Goal: Communication & Community: Connect with others

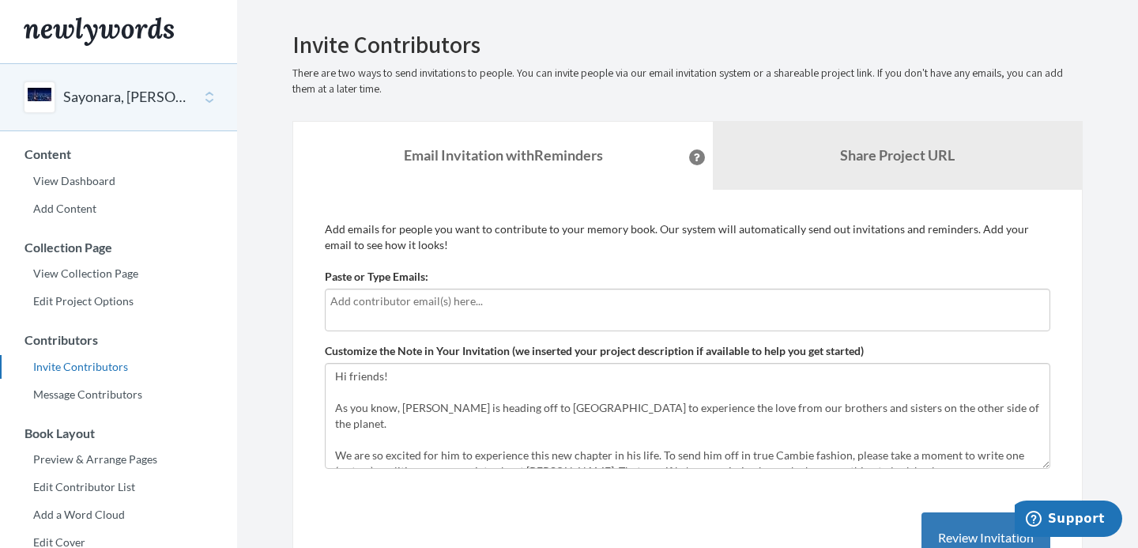
click at [791, 311] on div at bounding box center [688, 310] width 726 height 43
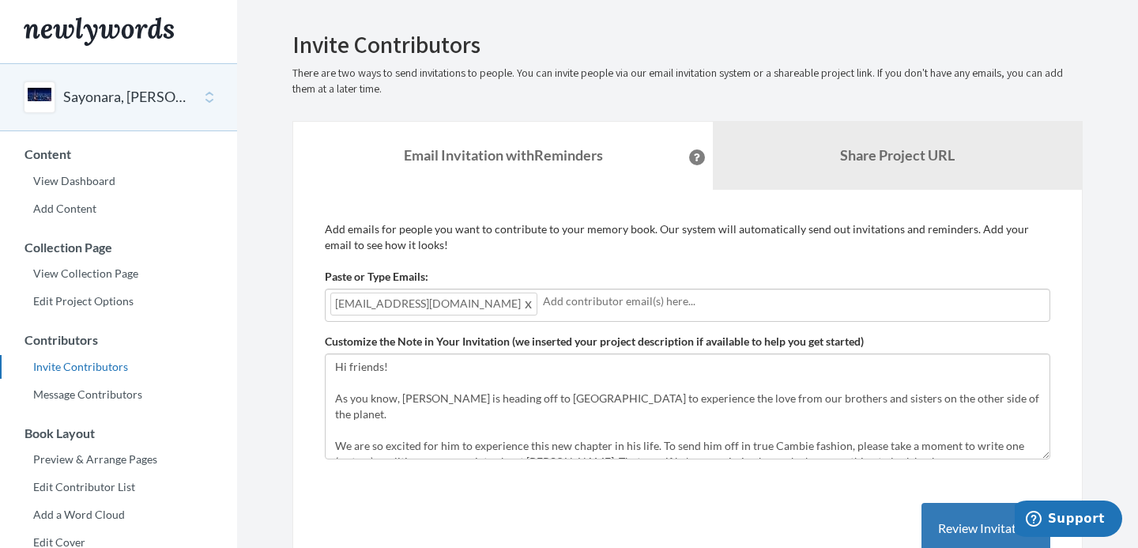
scroll to position [146, 0]
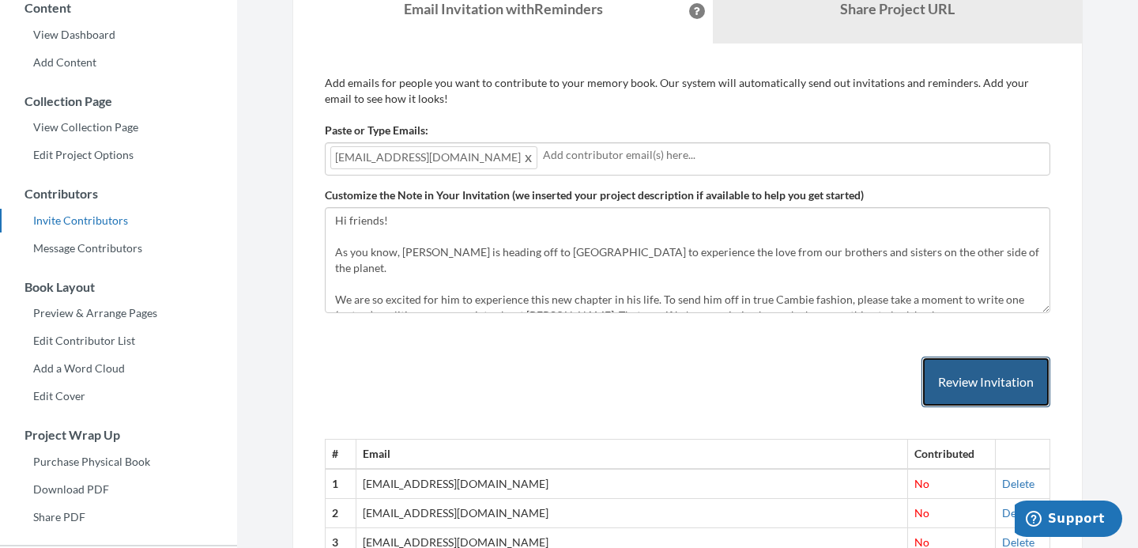
click at [987, 382] on button "Review Invitation" at bounding box center [986, 382] width 129 height 51
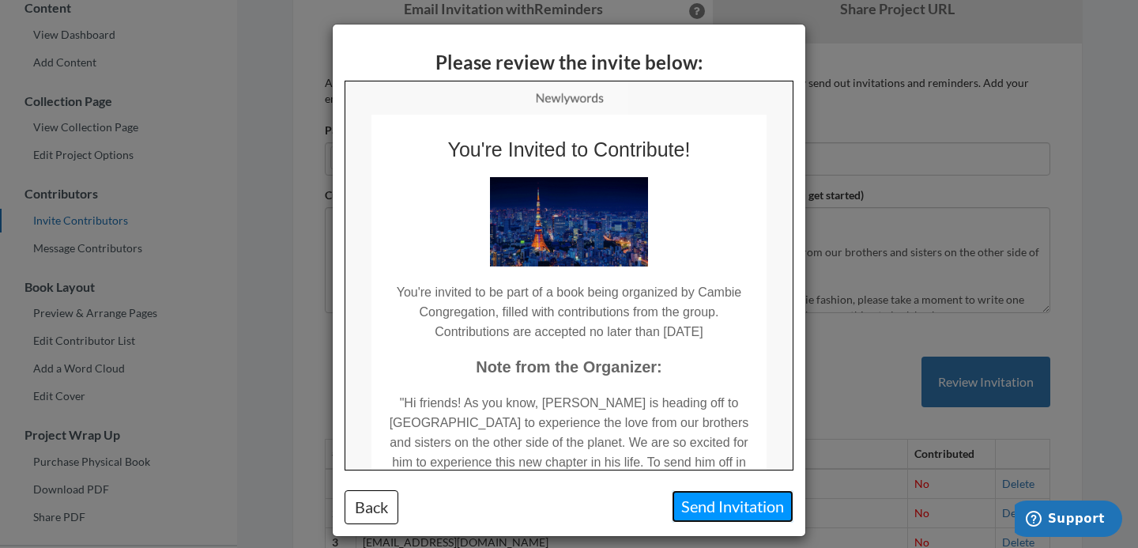
click at [739, 502] on button "Send Invitation" at bounding box center [733, 506] width 122 height 32
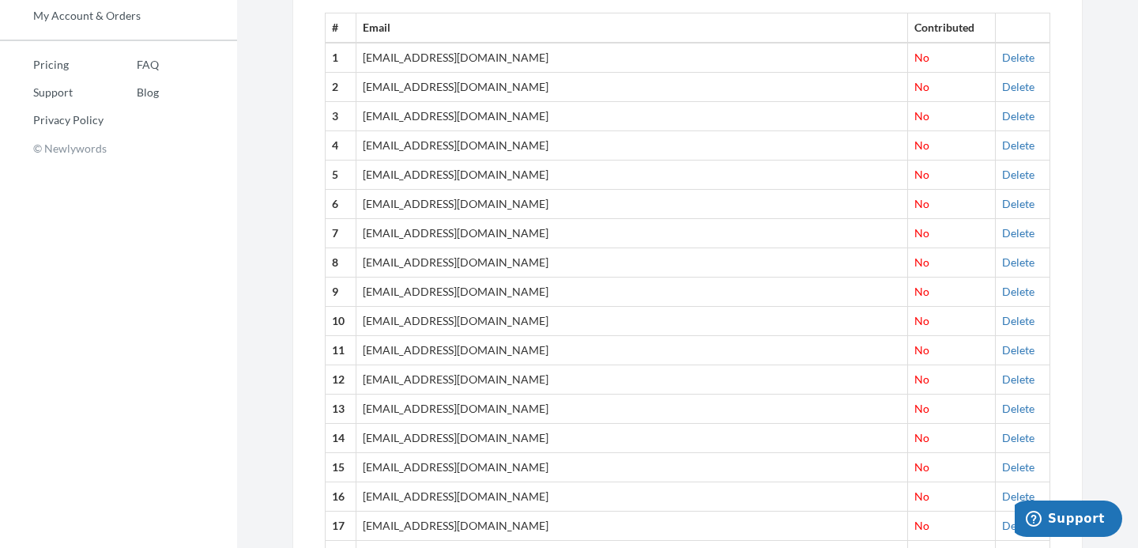
scroll to position [0, 0]
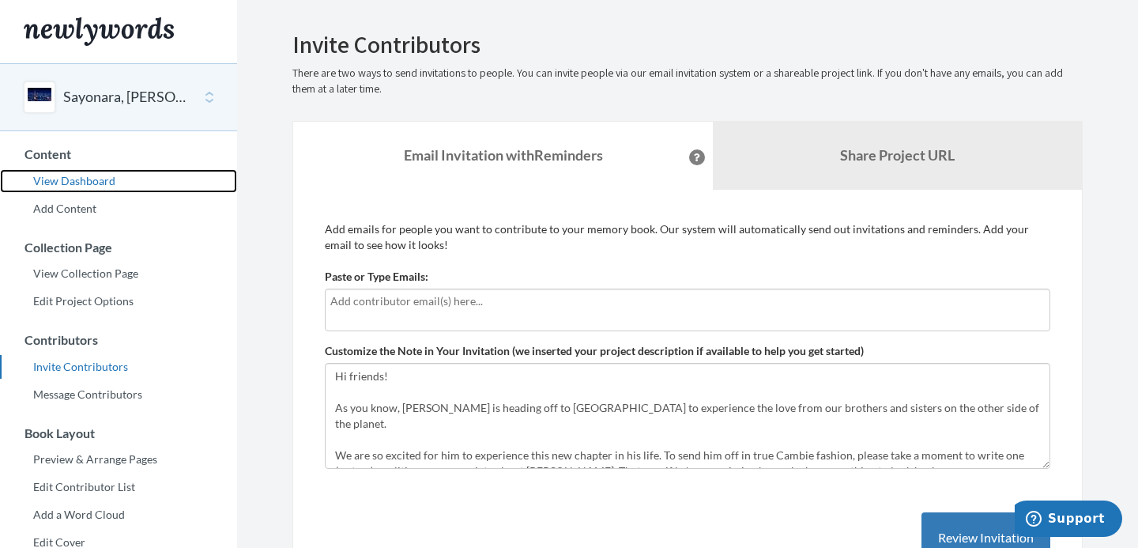
click at [102, 188] on link "View Dashboard" at bounding box center [118, 181] width 237 height 24
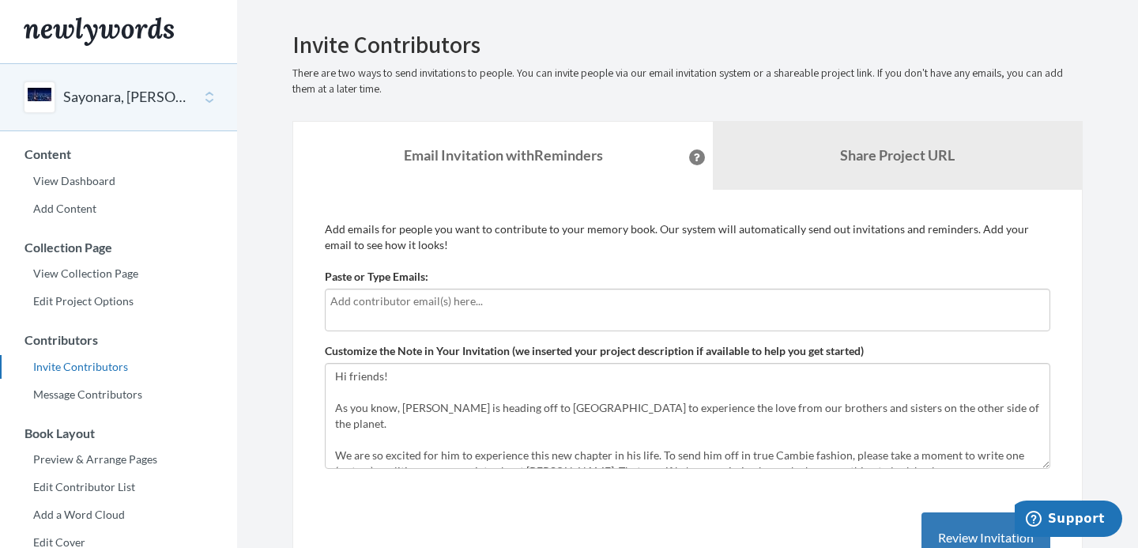
click at [806, 305] on input "text" at bounding box center [687, 300] width 715 height 17
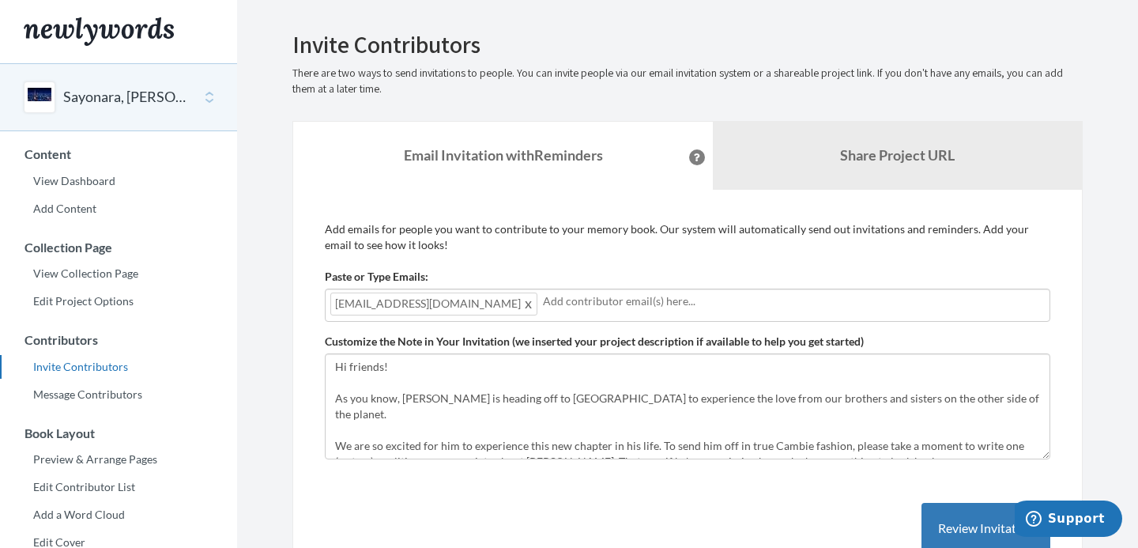
click at [781, 247] on p "Add emails for people you want to contribute to your memory book. Our system wi…" at bounding box center [688, 237] width 726 height 32
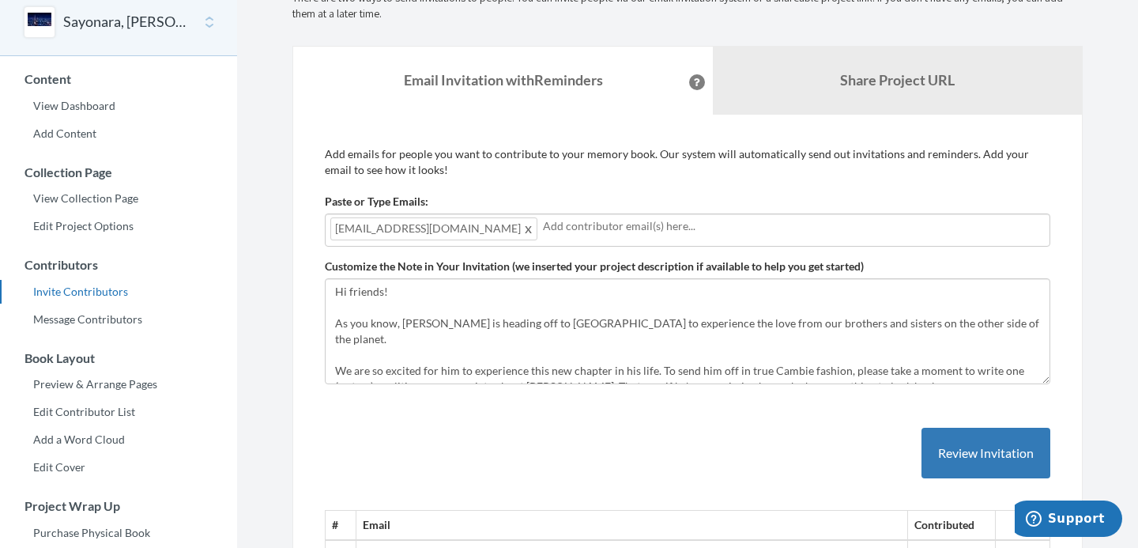
scroll to position [108, 0]
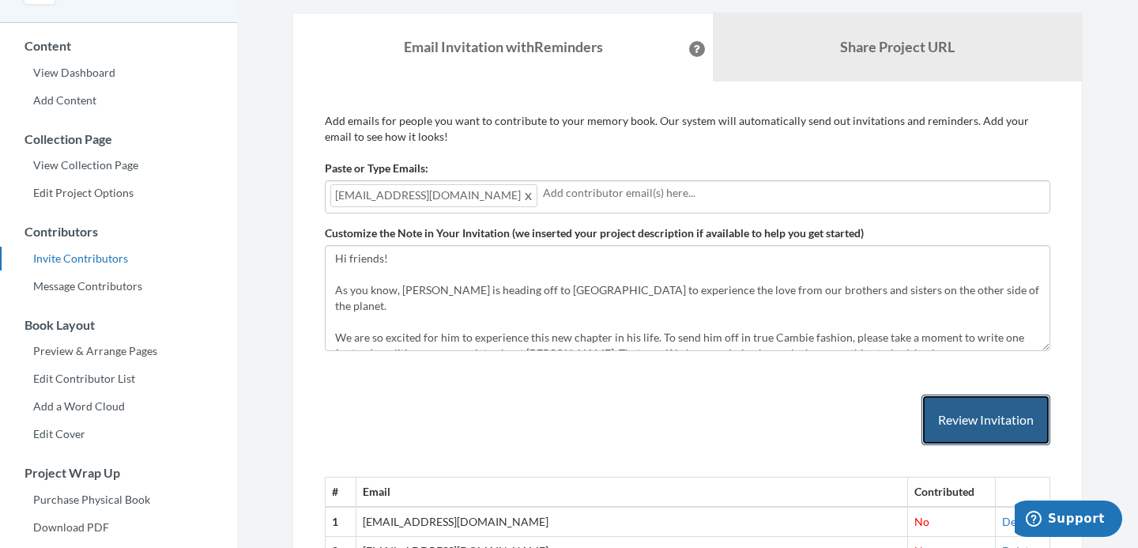
click at [961, 401] on button "Review Invitation" at bounding box center [986, 419] width 129 height 51
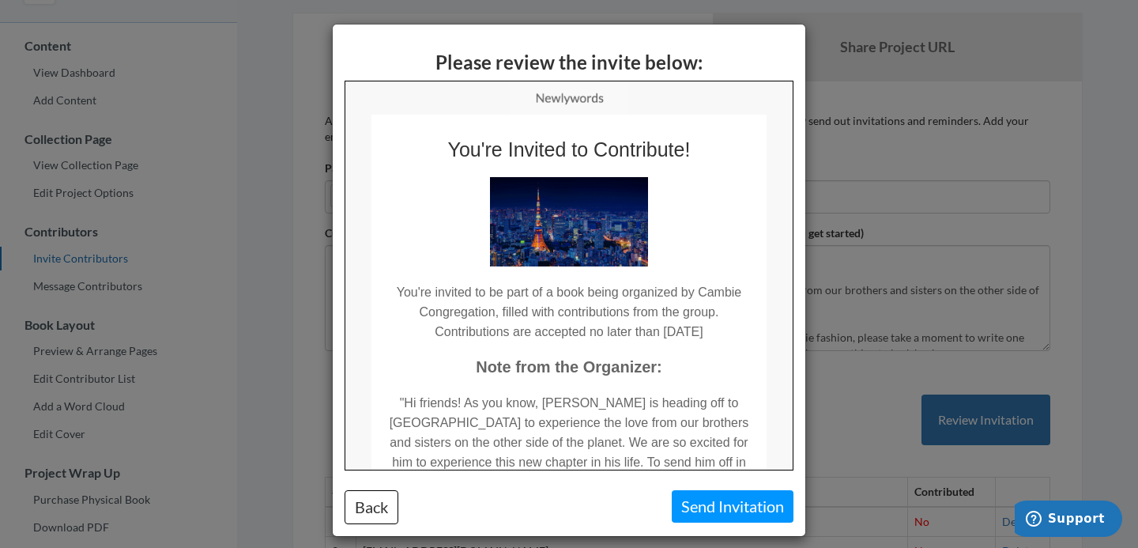
scroll to position [0, 0]
click at [728, 508] on button "Send Invitation" at bounding box center [733, 506] width 122 height 32
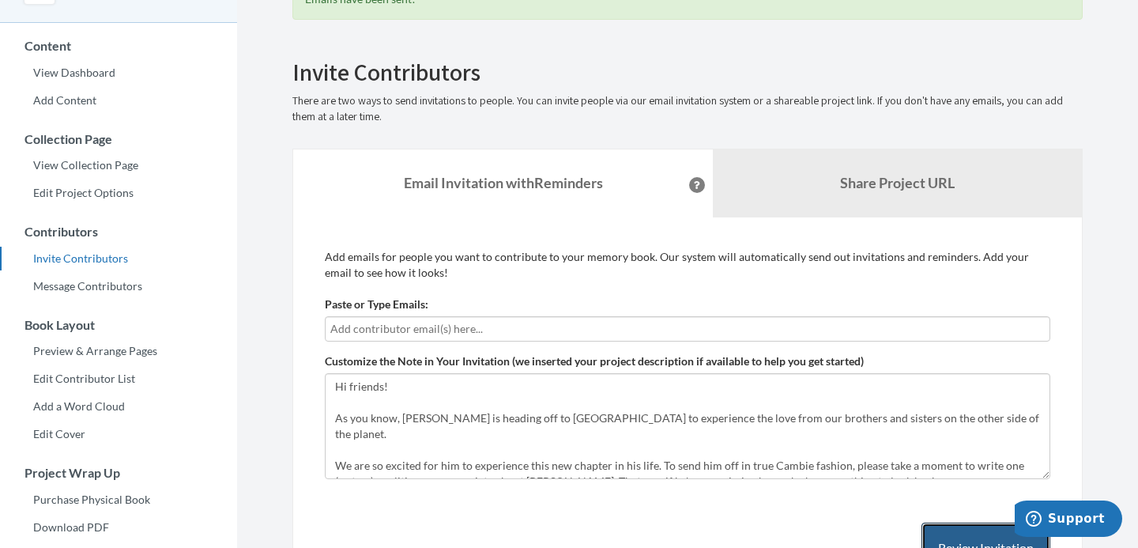
scroll to position [134, 0]
